Goal: Check status: Check status

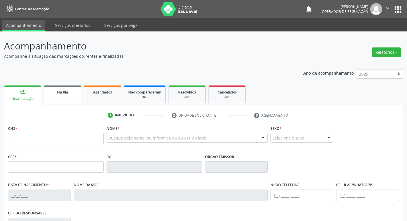
click at [62, 93] on span "Na fila" at bounding box center [62, 92] width 11 height 5
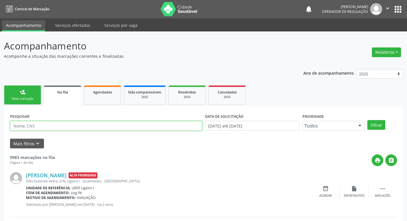
click at [102, 127] on input "text" at bounding box center [106, 126] width 192 height 10
type input "709209280266930"
click at [368, 120] on button "Filtrar" at bounding box center [377, 125] width 18 height 10
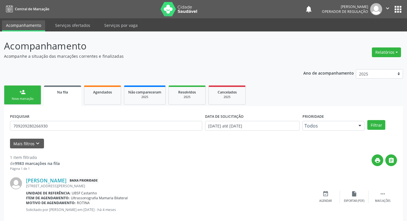
scroll to position [11, 0]
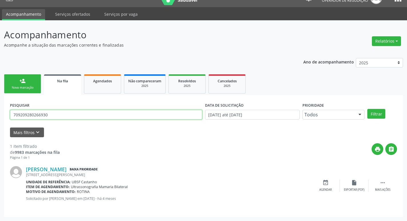
click at [40, 115] on input "709209280266930" at bounding box center [106, 115] width 192 height 10
click at [97, 79] on span "Agendados" at bounding box center [102, 81] width 19 height 5
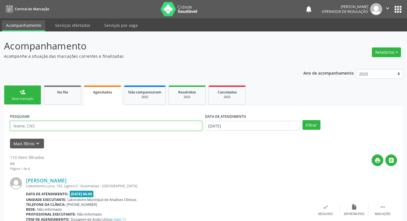
click at [92, 127] on input "text" at bounding box center [106, 126] width 192 height 10
paste input "709209280266930"
type input "709209280266930"
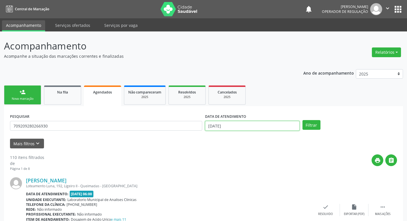
click at [209, 126] on input "[DATE]" at bounding box center [252, 126] width 95 height 10
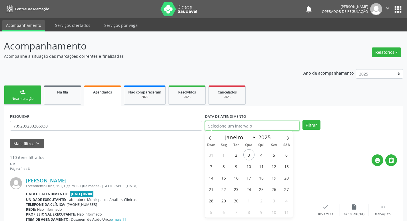
click at [303, 120] on button "Filtrar" at bounding box center [312, 125] width 18 height 10
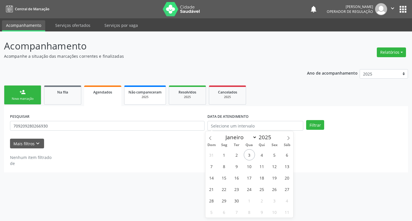
click at [140, 95] on div "2025" at bounding box center [144, 97] width 33 height 4
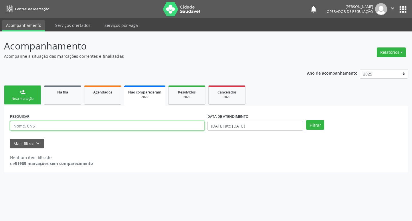
click at [165, 123] on input "text" at bounding box center [107, 126] width 194 height 10
paste input "709209280266930"
type input "709209280266930"
click at [306, 120] on button "Filtrar" at bounding box center [315, 125] width 18 height 10
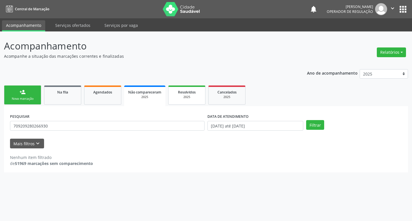
click at [185, 97] on div "2025" at bounding box center [186, 97] width 29 height 4
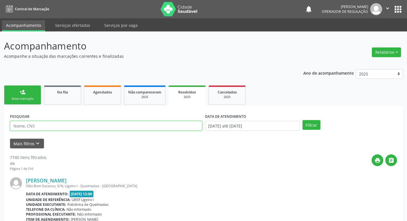
click at [163, 126] on input "text" at bounding box center [106, 126] width 192 height 10
paste input "709209280266930"
type input "709209280266930"
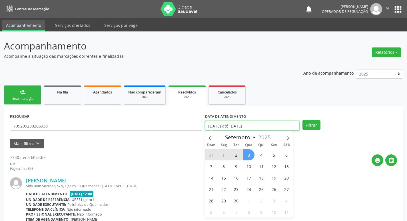
click at [240, 124] on input "[DATE] até [DATE]" at bounding box center [252, 126] width 95 height 10
click at [303, 120] on button "Filtrar" at bounding box center [312, 125] width 18 height 10
select select "0"
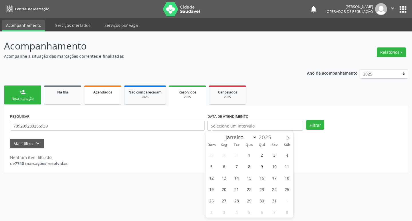
click at [95, 97] on link "Agendados" at bounding box center [102, 94] width 37 height 19
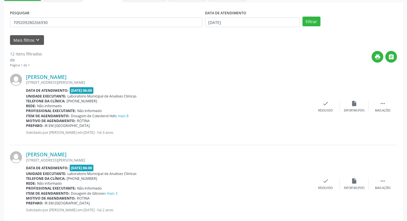
scroll to position [76, 0]
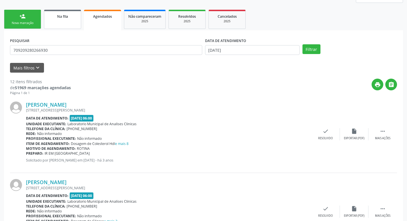
click at [56, 22] on link "Na fila" at bounding box center [62, 19] width 37 height 19
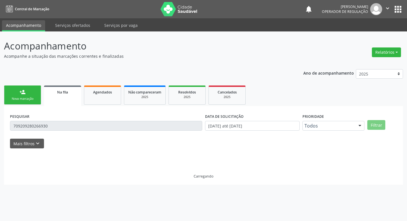
scroll to position [0, 0]
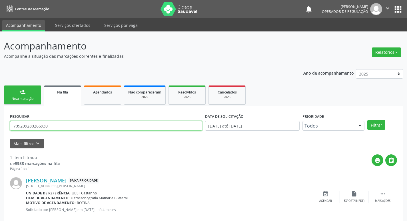
click at [53, 126] on input "709209280266930" at bounding box center [106, 126] width 192 height 10
type input "702606237553644"
click at [368, 120] on button "Filtrar" at bounding box center [377, 125] width 18 height 10
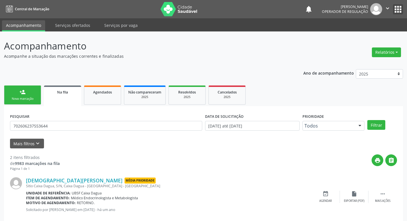
drag, startPoint x: 400, startPoint y: 7, endPoint x: 394, endPoint y: 15, distance: 10.1
click at [400, 6] on button "apps" at bounding box center [398, 9] width 10 height 10
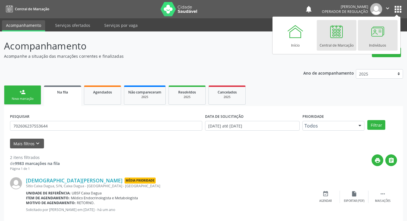
click at [380, 36] on div at bounding box center [377, 31] width 17 height 17
